Goal: Task Accomplishment & Management: Complete application form

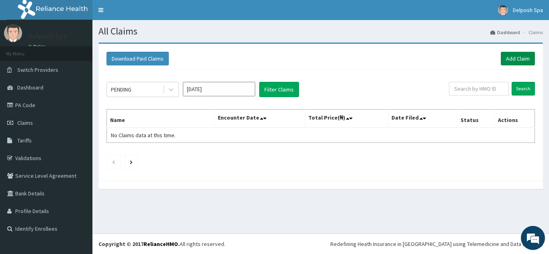
click at [525, 56] on link "Add Claim" at bounding box center [518, 59] width 34 height 14
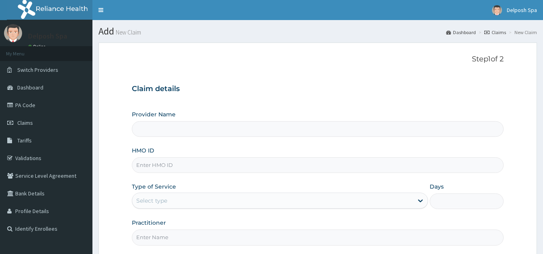
click at [214, 168] on input "HMO ID" at bounding box center [318, 165] width 372 height 16
type input "Delposh Fitness Place"
type input "1"
paste input "AGO/10158/A"
type input "AGO/10158/A"
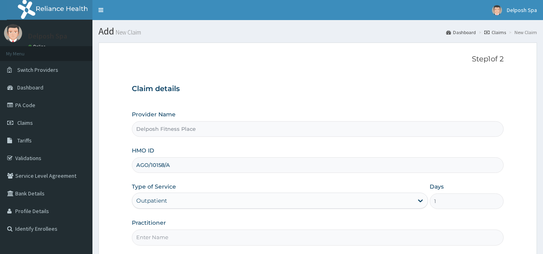
click at [200, 238] on input "Practitioner" at bounding box center [318, 238] width 372 height 16
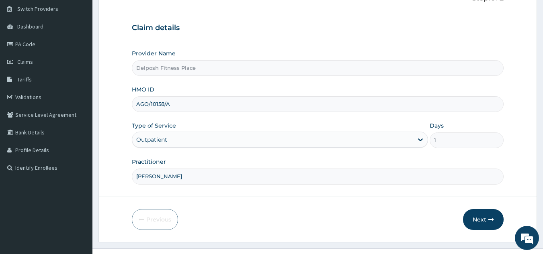
scroll to position [76, 0]
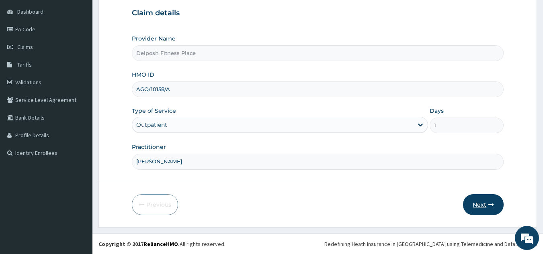
type input "CHINGY"
click at [488, 206] on button "Next" at bounding box center [483, 204] width 41 height 21
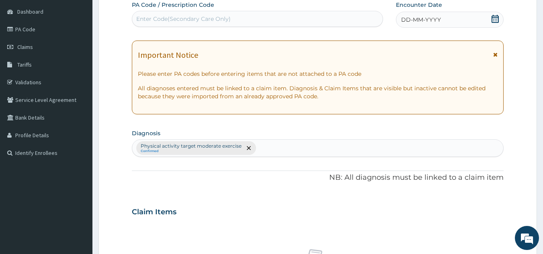
scroll to position [0, 0]
click at [270, 19] on div "Enter Code(Secondary Care Only)" at bounding box center [257, 18] width 251 height 13
paste input "PA/0CEC7A"
type input "PA/0CEC7A"
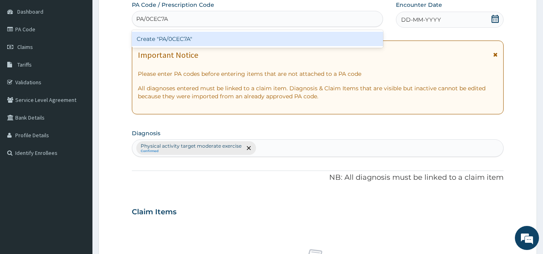
click at [259, 37] on div "Create "PA/0CEC7A"" at bounding box center [257, 39] width 251 height 14
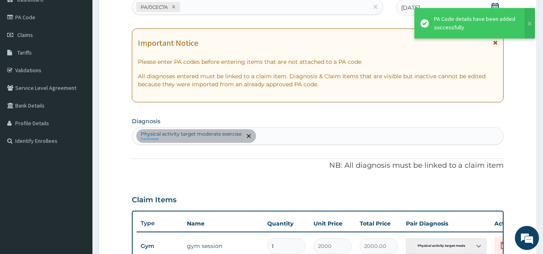
scroll to position [293, 0]
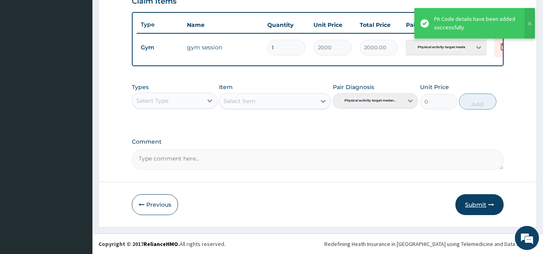
click at [476, 206] on button "Submit" at bounding box center [479, 204] width 48 height 21
